Goal: Task Accomplishment & Management: Use online tool/utility

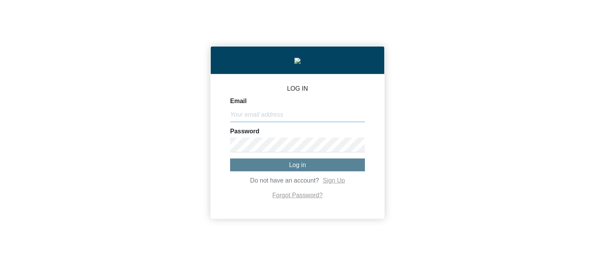
click at [291, 117] on input "Email" at bounding box center [297, 114] width 135 height 15
paste input "[PERSON_NAME][EMAIL_ADDRESS][DOMAIN_NAME]"
type input "[PERSON_NAME][EMAIL_ADDRESS][DOMAIN_NAME]"
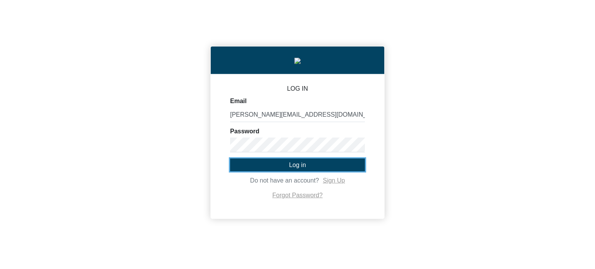
click at [319, 171] on button "Log in" at bounding box center [297, 164] width 135 height 13
click at [296, 171] on button "Log in" at bounding box center [297, 164] width 135 height 13
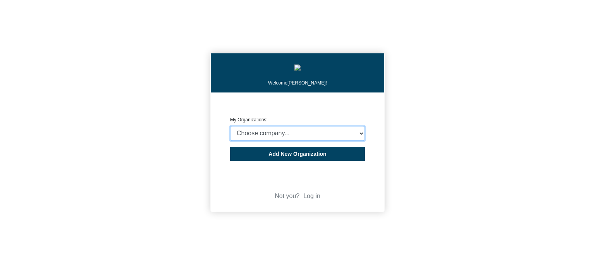
select select "4403414"
click at [230, 128] on select "Choose company... CARBON ANALYTICS LIMITED test6 Nekton Capital Limited Pacha S…" at bounding box center [297, 133] width 135 height 15
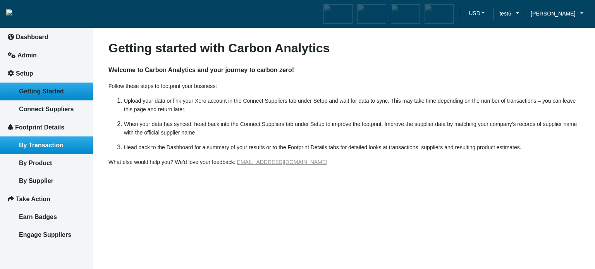
click at [52, 145] on span "By Transaction" at bounding box center [41, 145] width 45 height 7
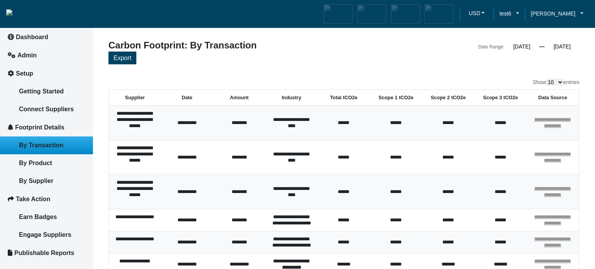
click at [297, 69] on div "**********" at bounding box center [343, 224] width 471 height 367
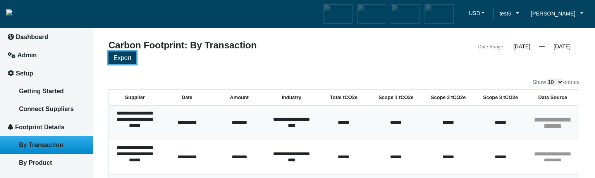
click at [128, 60] on span "Export" at bounding box center [123, 58] width 18 height 7
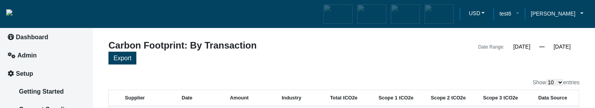
click at [517, 14] on link "test6" at bounding box center [509, 13] width 31 height 9
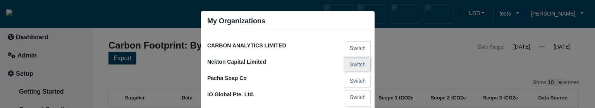
click at [353, 63] on button "Switch" at bounding box center [358, 64] width 26 height 14
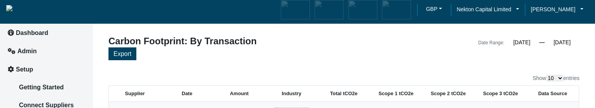
scroll to position [2, 0]
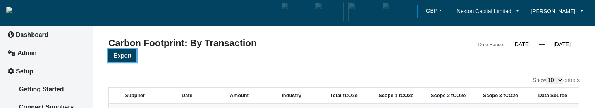
click at [127, 59] on span "Export" at bounding box center [123, 55] width 18 height 7
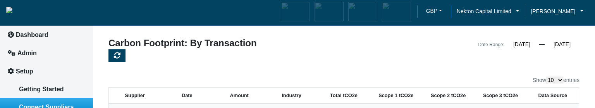
scroll to position [0, 0]
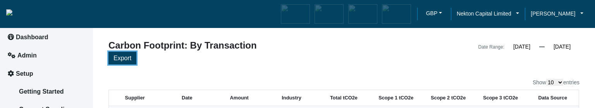
click at [126, 59] on span "Export" at bounding box center [123, 58] width 18 height 7
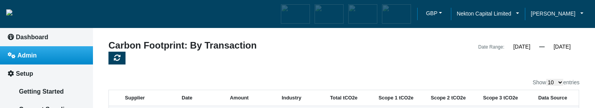
click at [31, 59] on link "Admin" at bounding box center [46, 55] width 93 height 18
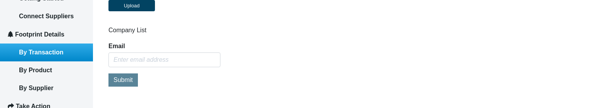
click at [55, 53] on span "By Transaction" at bounding box center [41, 52] width 45 height 7
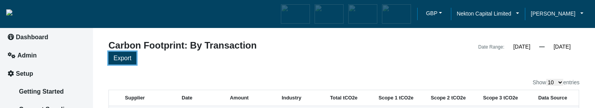
click at [129, 60] on span "Export" at bounding box center [123, 58] width 18 height 7
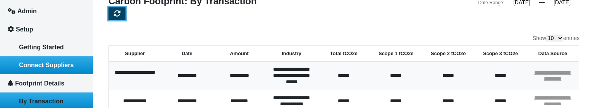
scroll to position [46, 0]
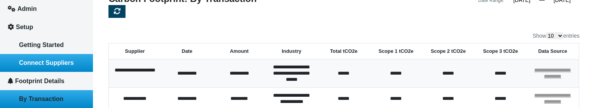
click at [62, 65] on span "Connect Suppliers" at bounding box center [46, 62] width 55 height 7
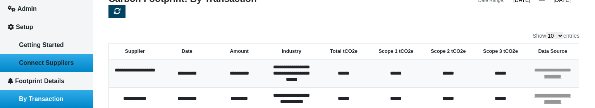
click at [50, 97] on span "By Transaction" at bounding box center [41, 98] width 45 height 7
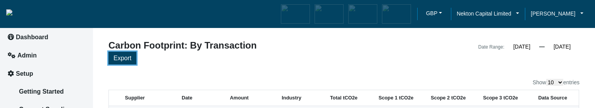
click at [136, 60] on button "Export" at bounding box center [122, 58] width 28 height 13
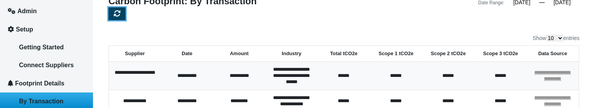
scroll to position [46, 0]
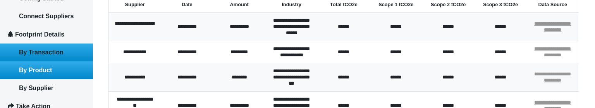
click at [45, 75] on link "By Product" at bounding box center [46, 70] width 93 height 18
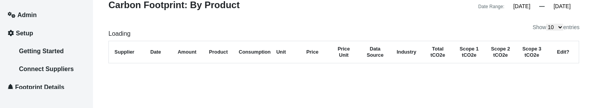
scroll to position [70, 0]
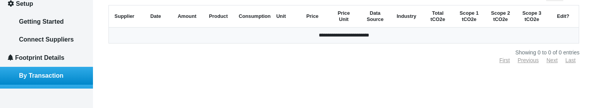
click at [48, 74] on span "By Transaction" at bounding box center [41, 75] width 45 height 7
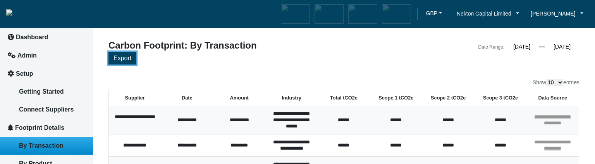
click at [126, 60] on span "Export" at bounding box center [123, 58] width 18 height 7
click at [309, 61] on div "Export" at bounding box center [343, 59] width 471 height 15
click at [514, 14] on link "Nekton Capital Limited" at bounding box center [488, 13] width 74 height 9
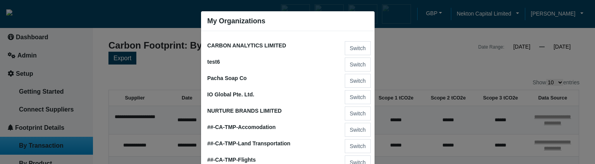
click at [453, 47] on ngb-modal-window "My Organizations CARBON ANALYTICS LIMITED Switch test6 Switch Pacha Soap Co Swi…" at bounding box center [297, 82] width 595 height 164
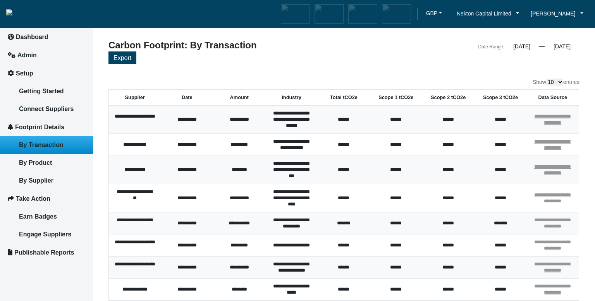
click at [348, 54] on div "Export" at bounding box center [343, 59] width 471 height 15
click at [128, 61] on button "Export" at bounding box center [122, 58] width 28 height 13
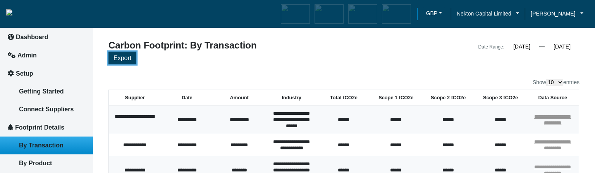
click at [119, 61] on span "Export" at bounding box center [123, 58] width 18 height 7
click at [118, 57] on span "Export" at bounding box center [123, 58] width 18 height 7
click at [129, 58] on span "Export" at bounding box center [123, 58] width 18 height 7
